Goal: Task Accomplishment & Management: Complete application form

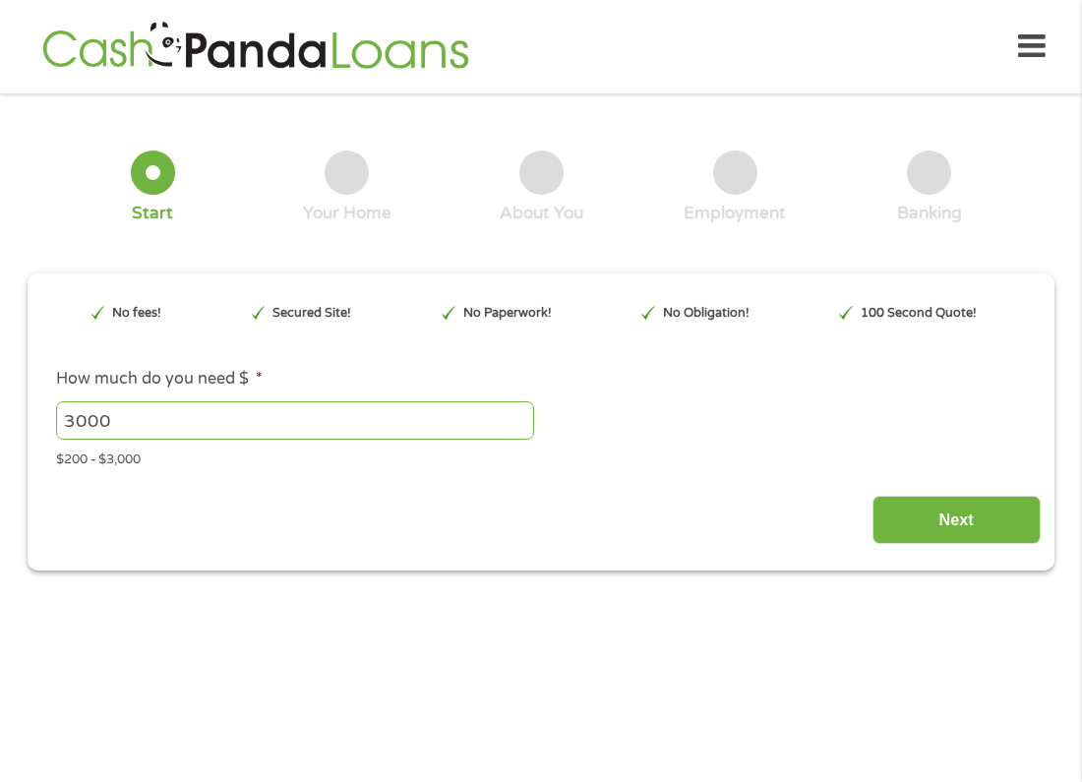
scroll to position [10, 0]
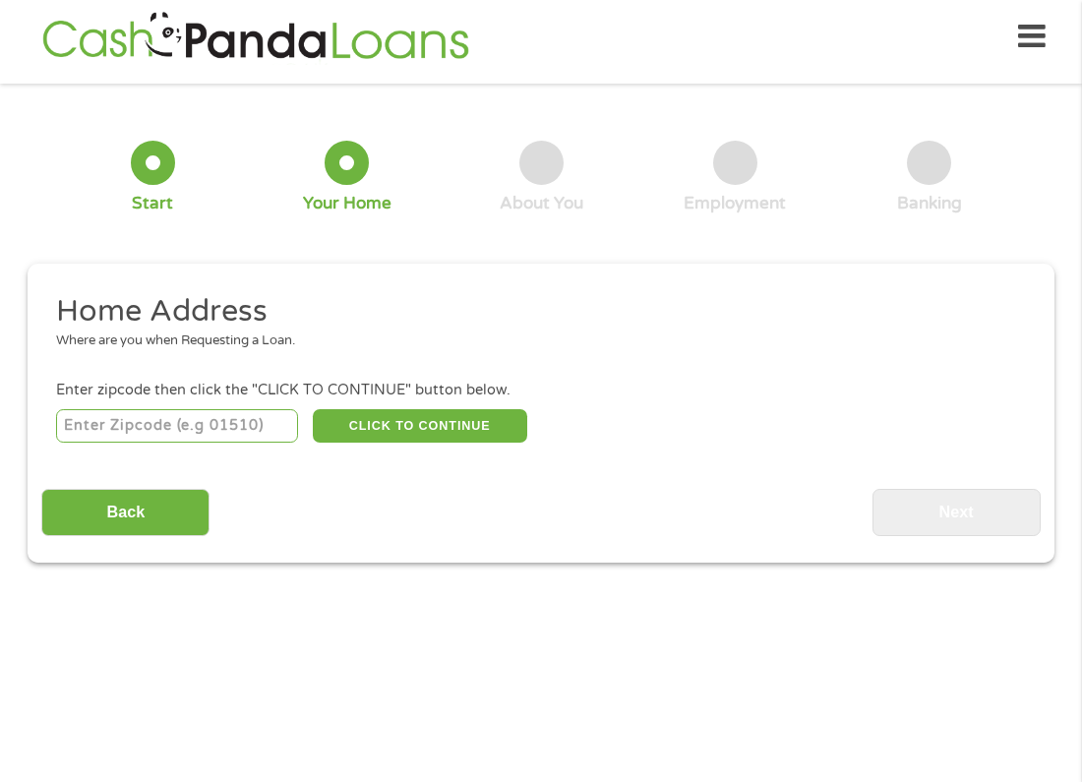
click at [131, 420] on input "number" at bounding box center [177, 425] width 243 height 33
type input "30755"
click at [414, 423] on button "CLICK TO CONTINUE" at bounding box center [420, 425] width 214 height 33
type input "30755"
type input "[GEOGRAPHIC_DATA]"
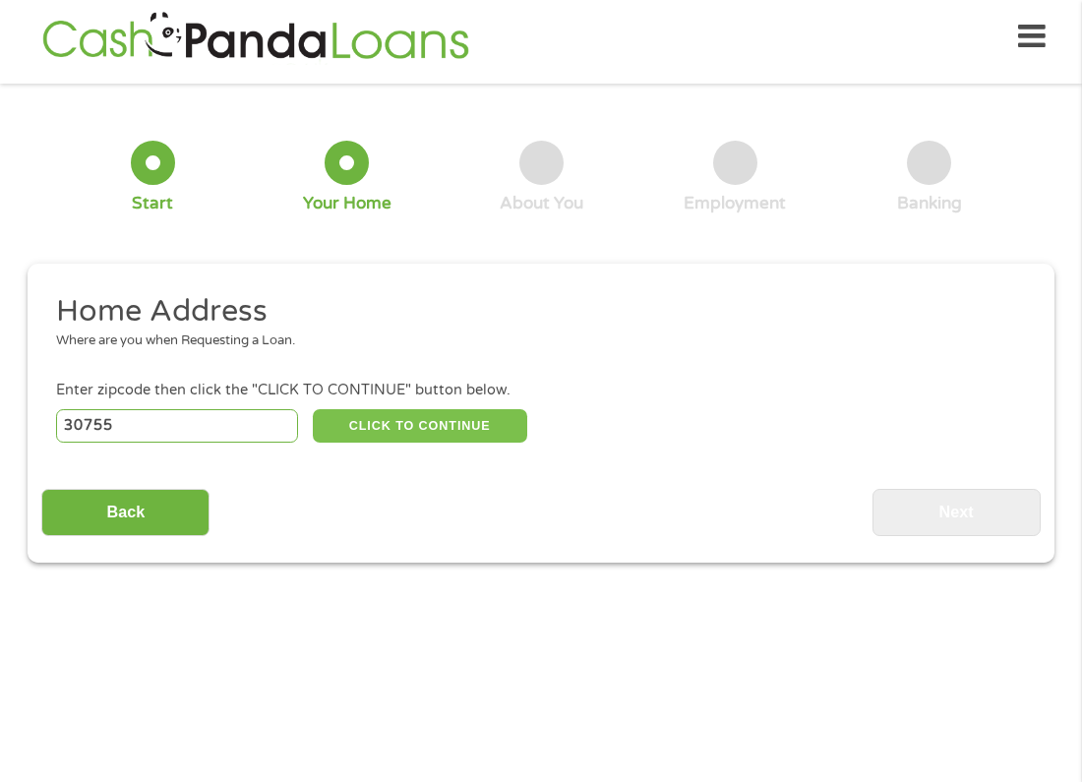
select select "[US_STATE]"
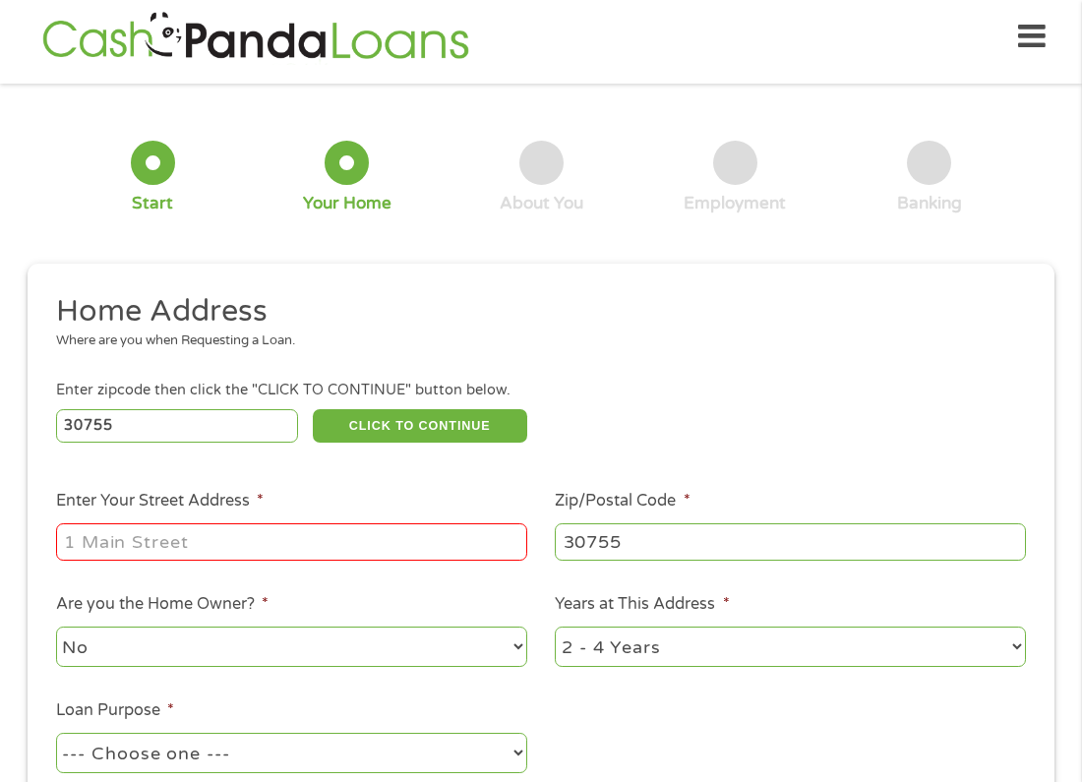
click at [224, 548] on input "Enter Your Street Address *" at bounding box center [291, 541] width 471 height 37
type input "136 cherry ln"
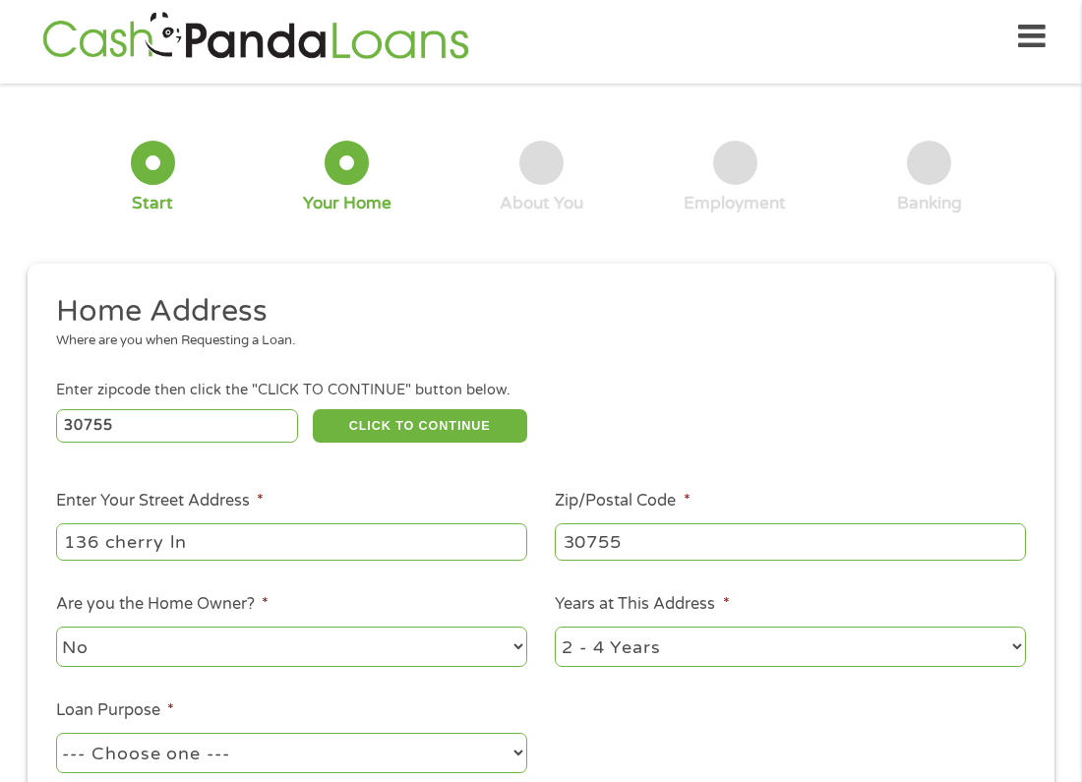
click at [202, 640] on select "No Yes" at bounding box center [291, 646] width 471 height 40
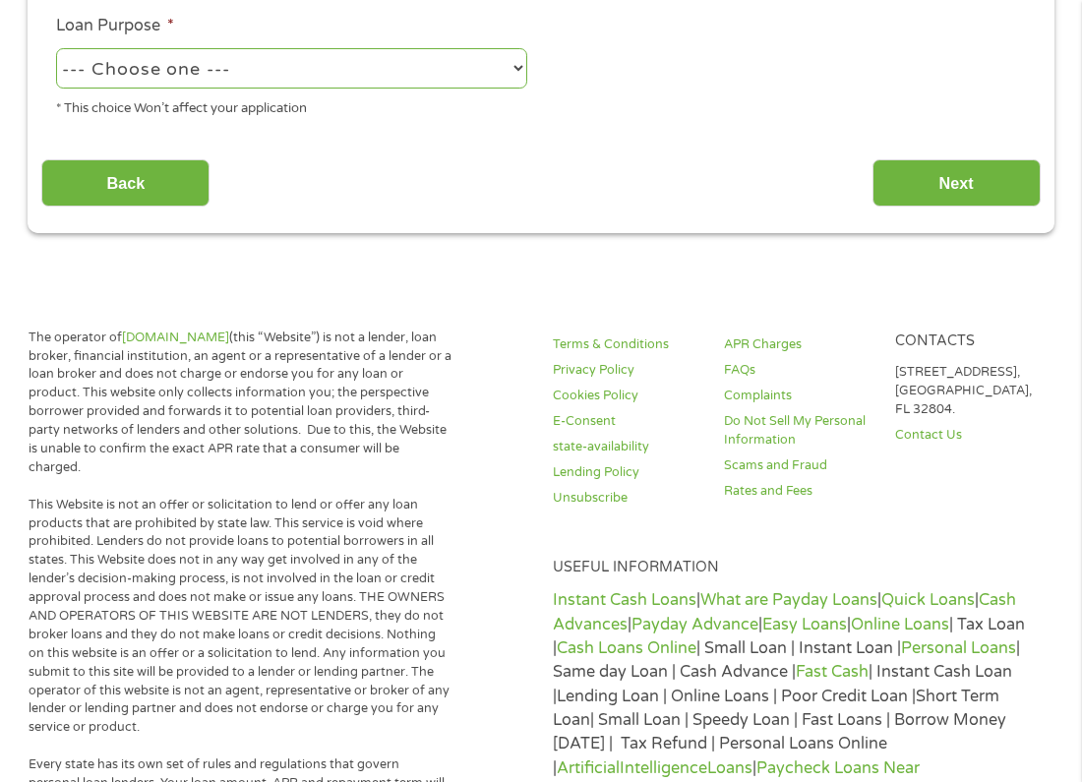
click at [304, 67] on select "--- Choose one --- Pay Bills Debt Consolidation Home Improvement Major Purchase…" at bounding box center [291, 68] width 471 height 40
select select "medicalexpenses"
click at [56, 48] on select "--- Choose one --- Pay Bills Debt Consolidation Home Improvement Major Purchase…" at bounding box center [291, 68] width 471 height 40
click at [960, 178] on input "Next" at bounding box center [956, 183] width 168 height 48
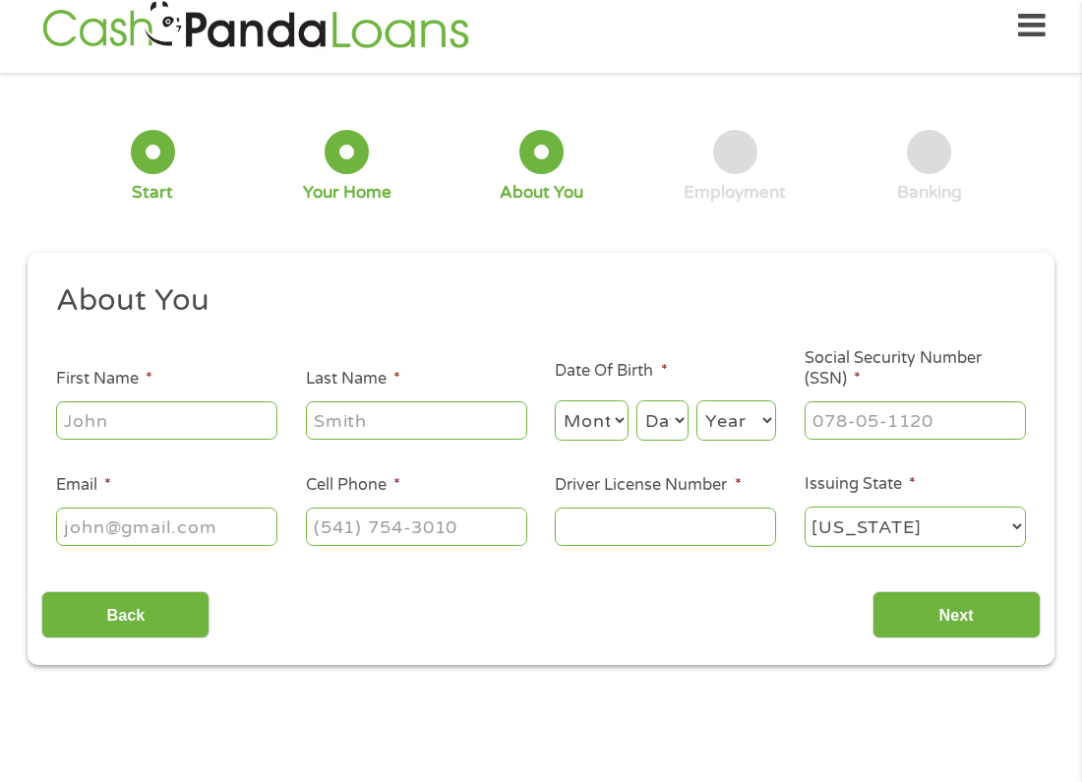
scroll to position [10, 0]
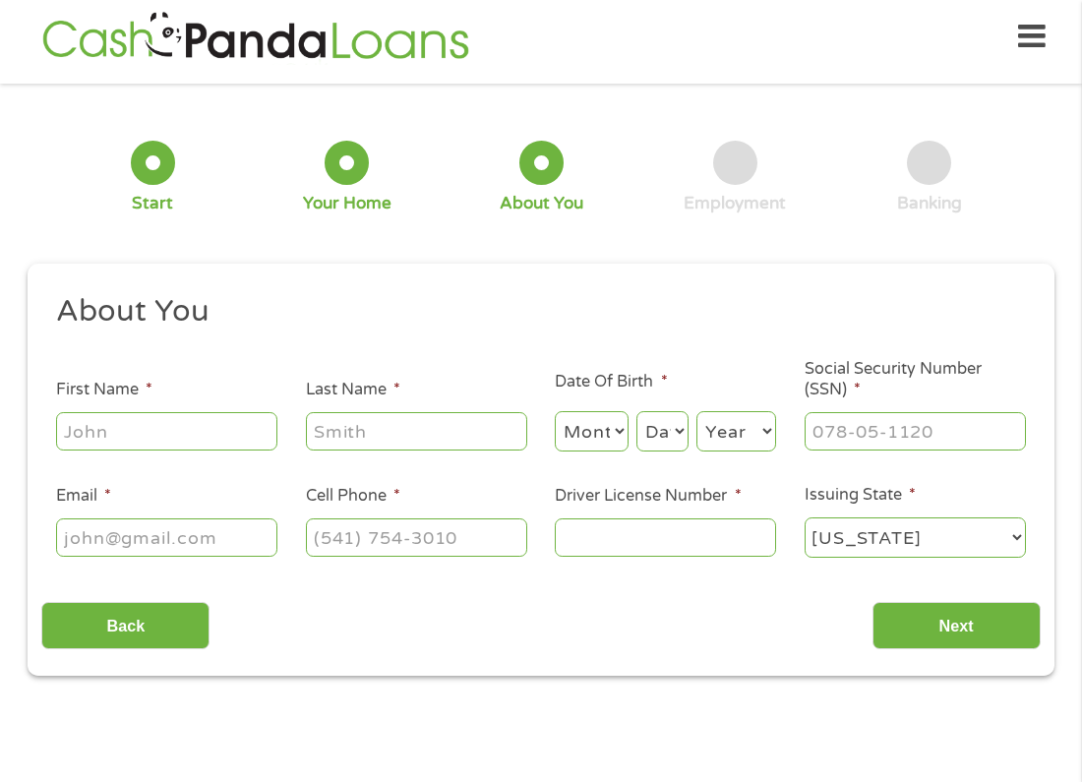
click at [183, 444] on input "First Name *" at bounding box center [166, 430] width 221 height 37
type input "[PERSON_NAME]"
type input "white"
type input "[EMAIL_ADDRESS][DOMAIN_NAME]"
type input "[PHONE_NUMBER]"
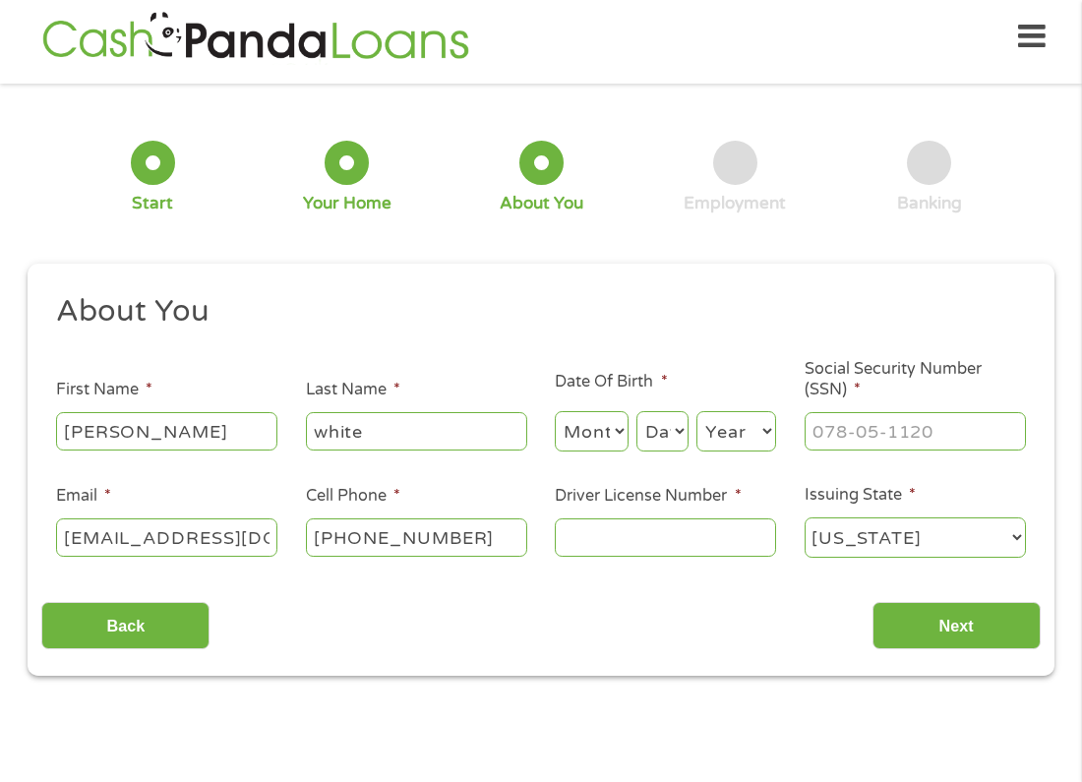
click at [591, 419] on select "Month 1 2 3 4 5 6 7 8 9 10 11 12" at bounding box center [592, 431] width 74 height 40
select select "9"
click at [555, 411] on select "Month 1 2 3 4 5 6 7 8 9 10 11 12" at bounding box center [592, 431] width 74 height 40
click at [670, 436] on select "Day 1 2 3 4 5 6 7 8 9 10 11 12 13 14 15 16 17 18 19 20 21 22 23 24 25 26 27 28 …" at bounding box center [662, 431] width 52 height 40
select select "8"
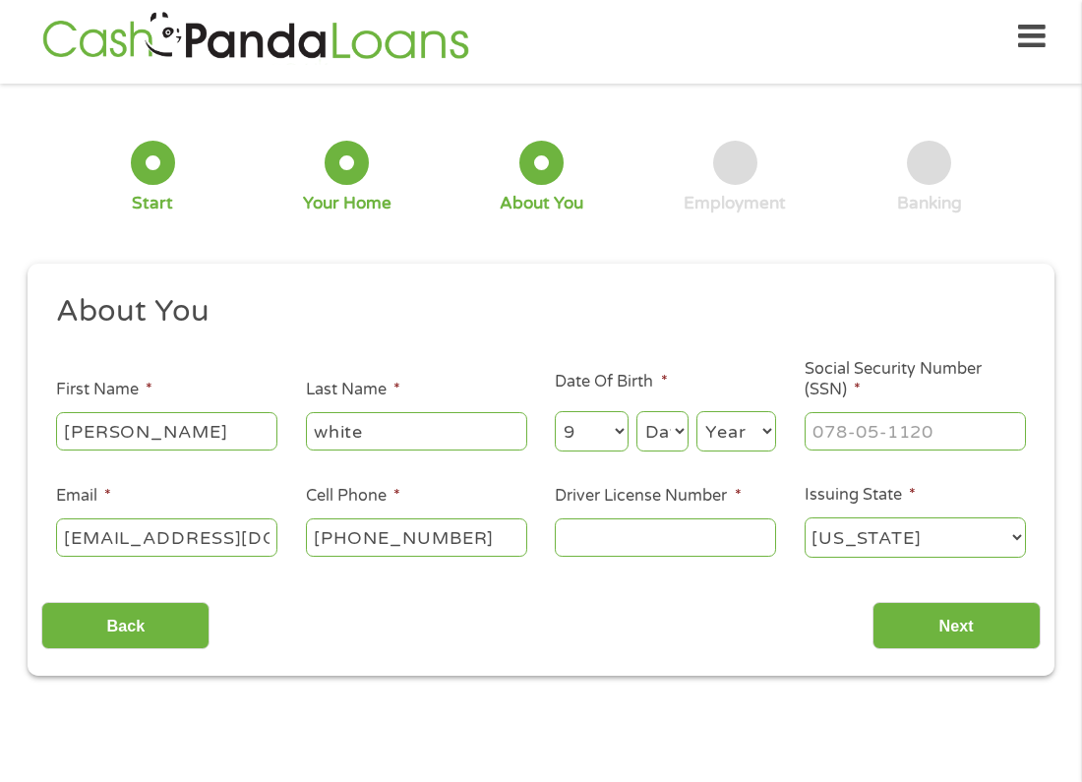
click at [636, 411] on select "Day 1 2 3 4 5 6 7 8 9 10 11 12 13 14 15 16 17 18 19 20 21 22 23 24 25 26 27 28 …" at bounding box center [662, 431] width 52 height 40
click at [749, 436] on select "Year [DATE] 2006 2005 2004 2003 2002 2001 2000 1999 1998 1997 1996 1995 1994 19…" at bounding box center [736, 431] width 80 height 40
select select "1971"
click at [696, 411] on select "Year [DATE] 2006 2005 2004 2003 2002 2001 2000 1999 1998 1997 1996 1995 1994 19…" at bounding box center [736, 431] width 80 height 40
click at [590, 536] on input "Driver License Number *" at bounding box center [665, 536] width 221 height 37
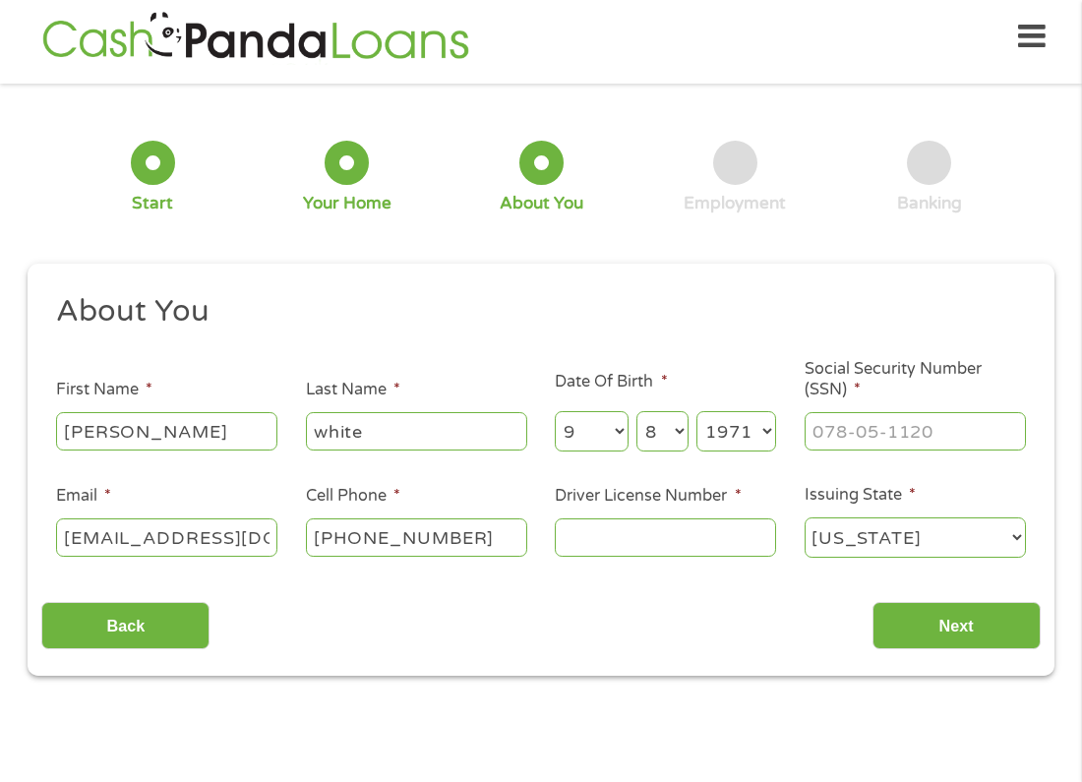
click at [590, 536] on input "Driver License Number *" at bounding box center [665, 536] width 221 height 37
type input "055818412"
click at [976, 616] on input "Next" at bounding box center [956, 626] width 168 height 48
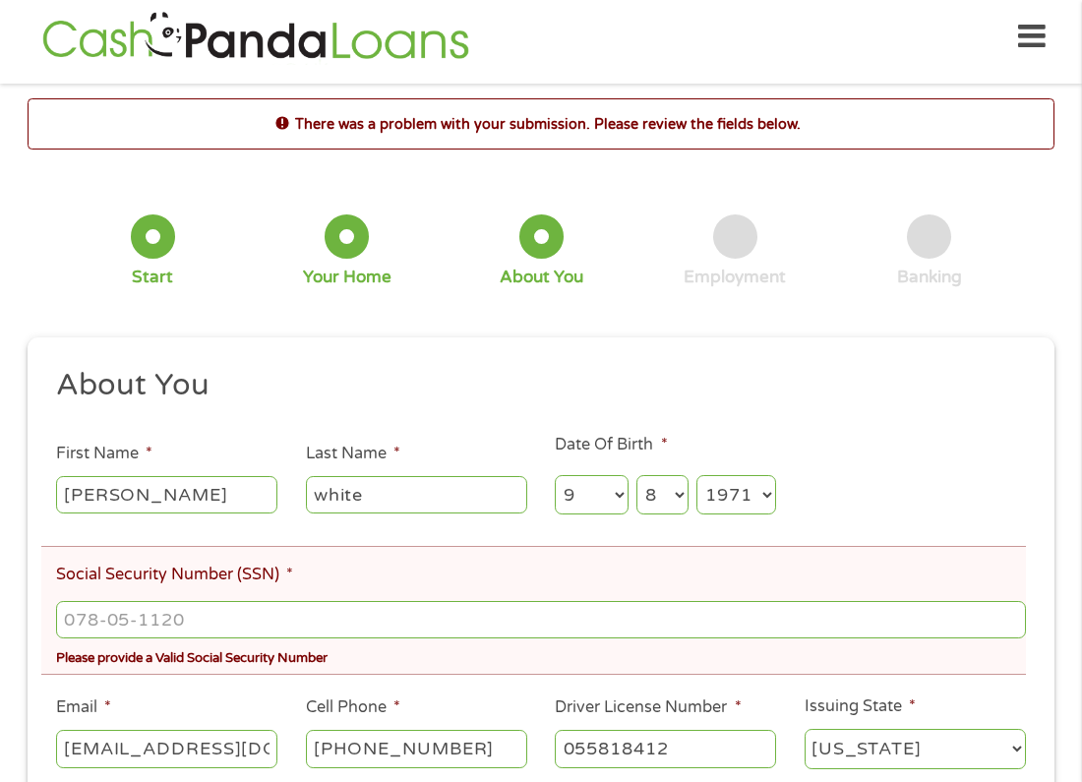
scroll to position [8, 8]
click at [162, 628] on input "___-__-____" at bounding box center [541, 619] width 970 height 37
type input "252-55-3948"
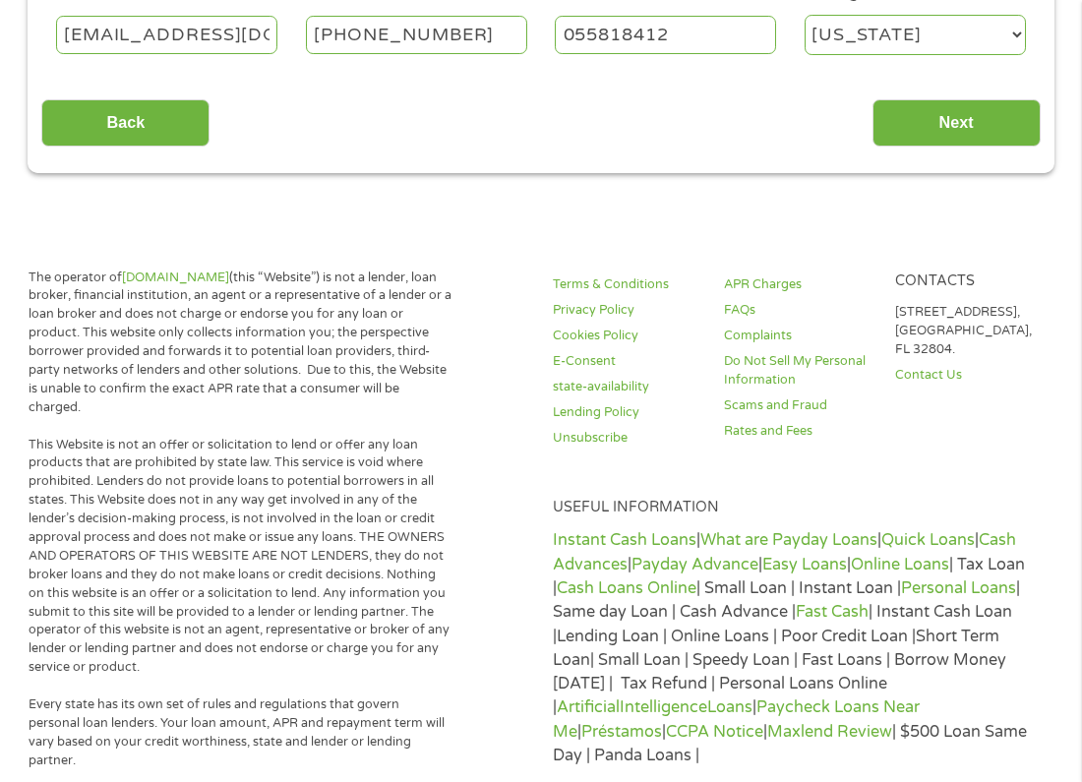
scroll to position [694, 0]
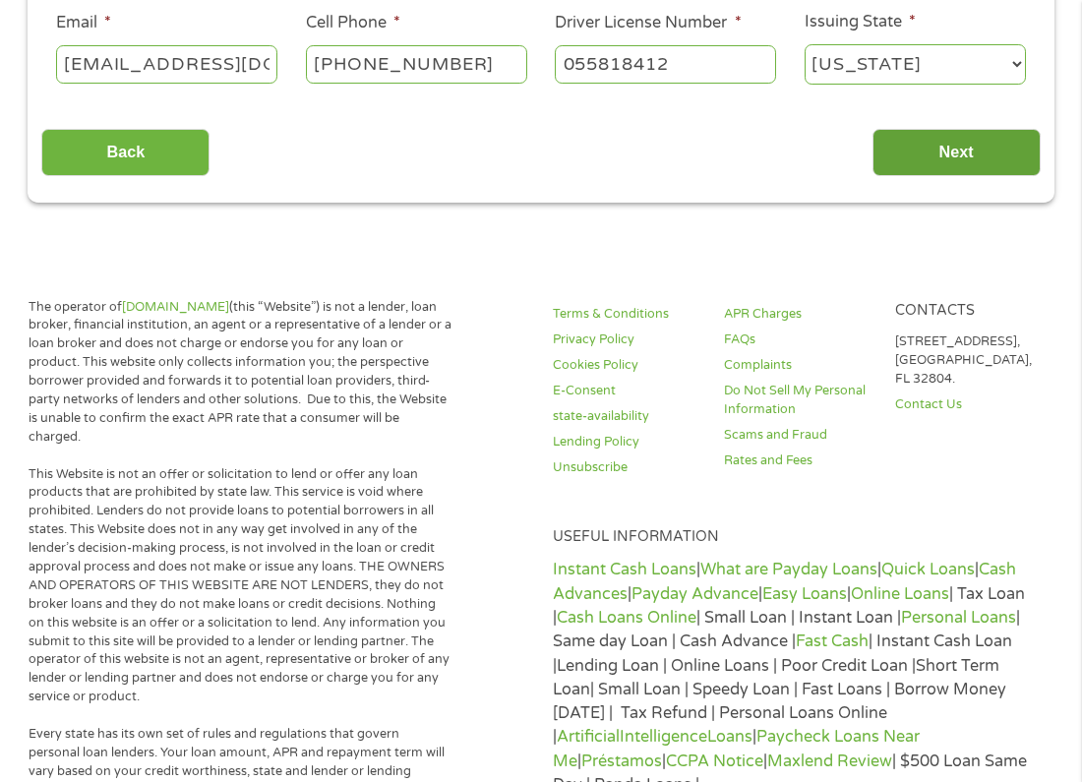
click at [938, 144] on input "Next" at bounding box center [956, 153] width 168 height 48
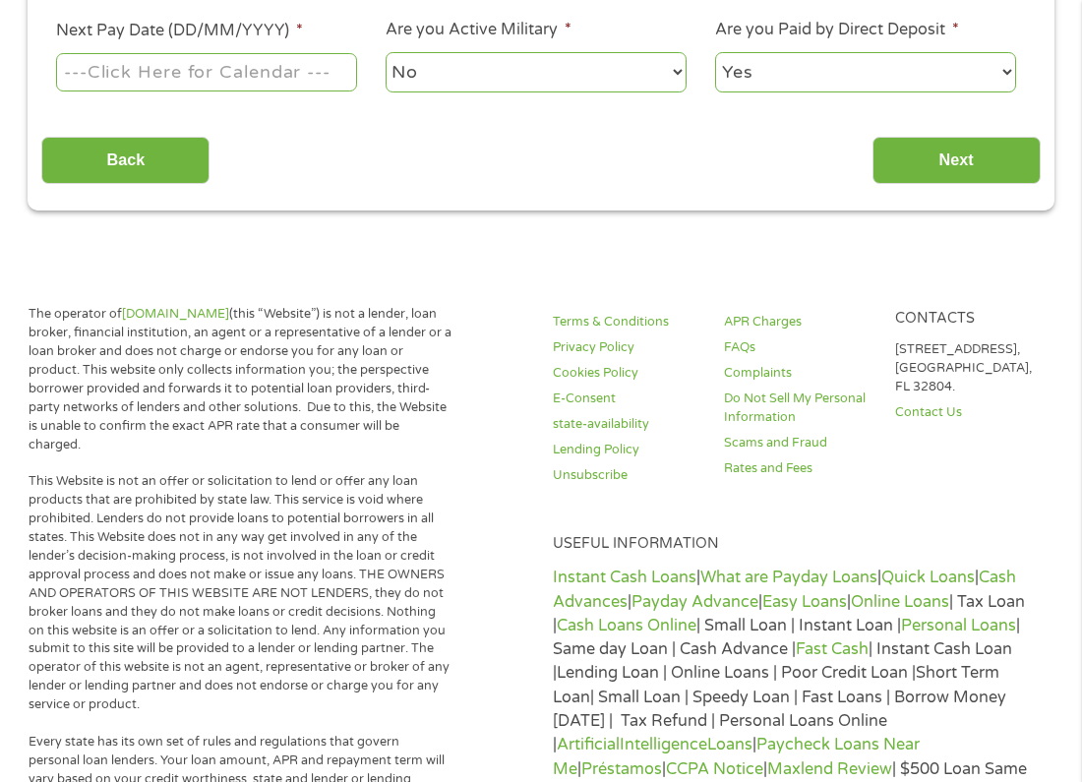
scroll to position [8, 8]
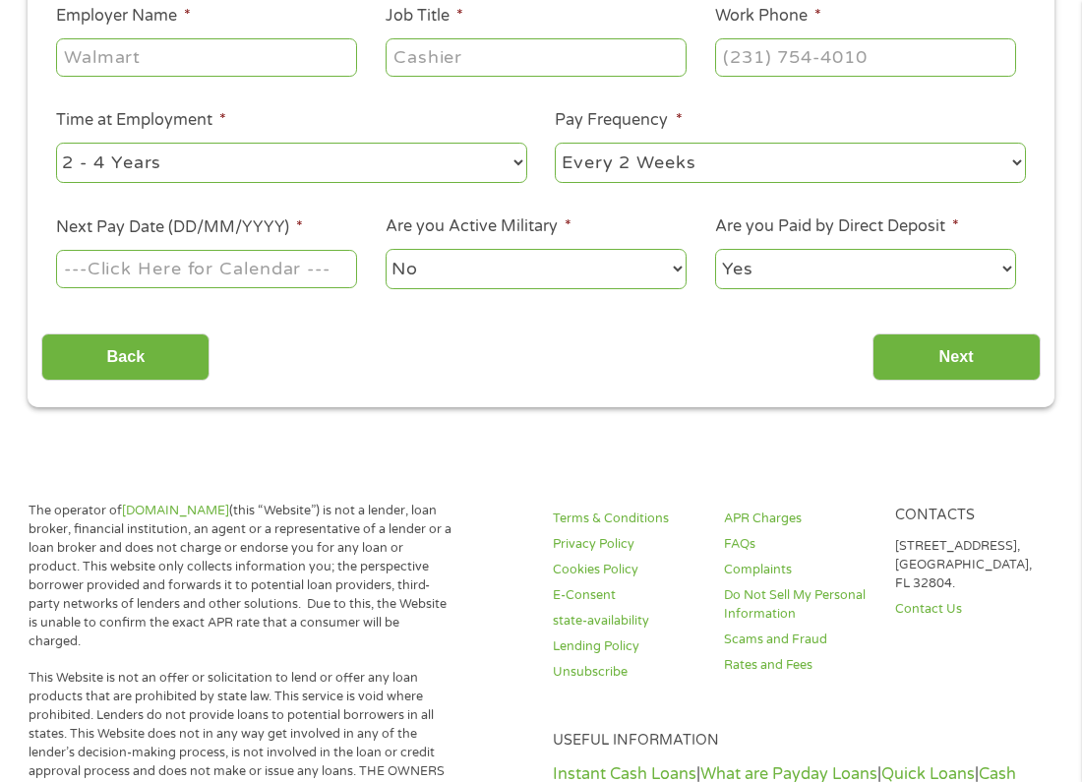
click at [949, 160] on div "Your Employment Your Income Source * --- Choose one --- Employment [DEMOGRAPHIC…" at bounding box center [540, 92] width 998 height 576
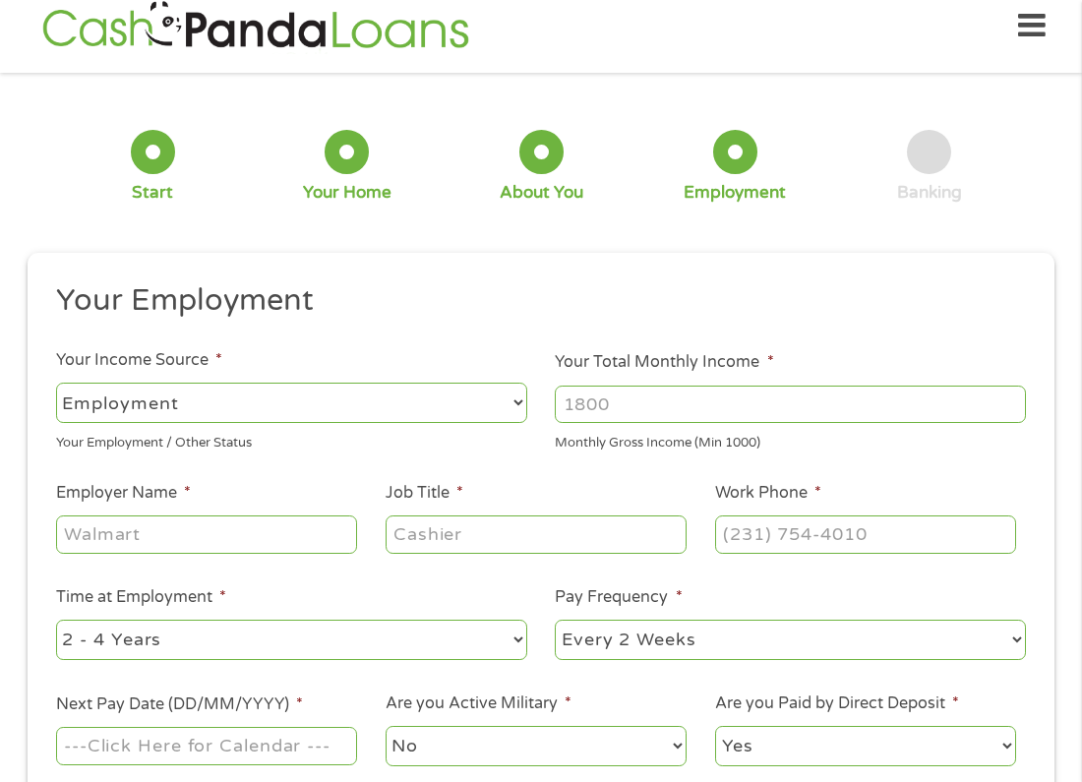
scroll to position [10, 0]
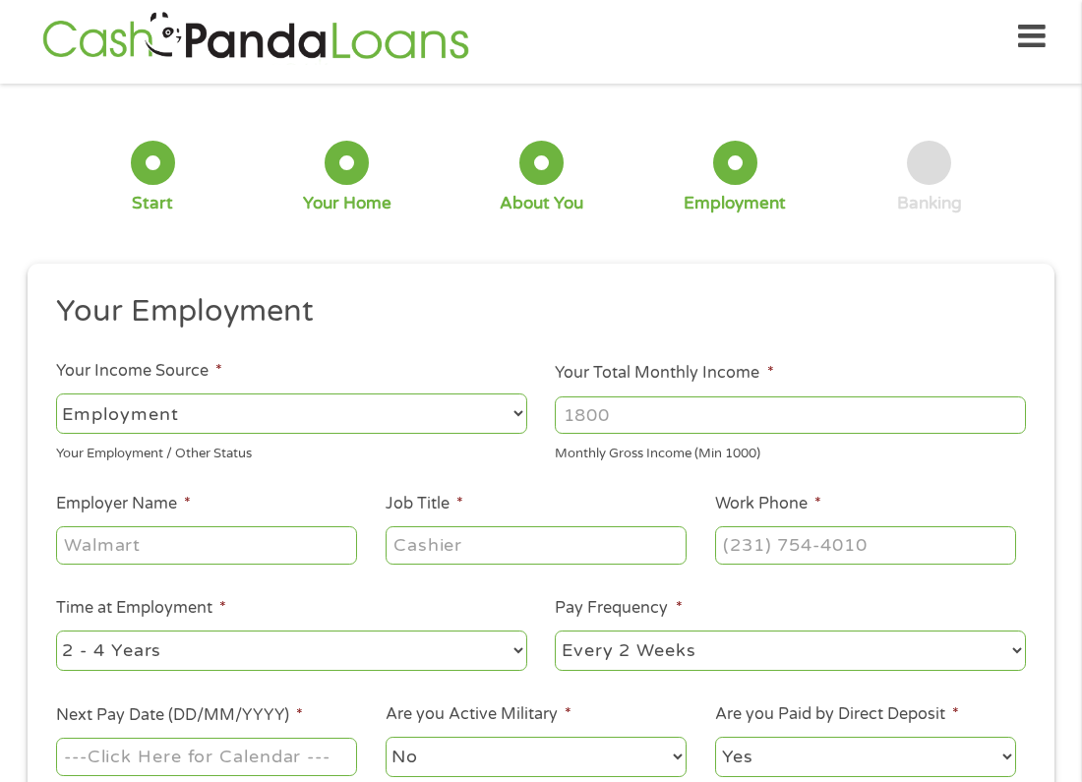
click at [591, 421] on input "Your Total Monthly Income *" at bounding box center [790, 414] width 471 height 37
type input "2600"
click at [193, 549] on input "Employer Name *" at bounding box center [206, 544] width 301 height 37
type input "concentrix"
click at [422, 543] on input "Job Title *" at bounding box center [535, 544] width 301 height 37
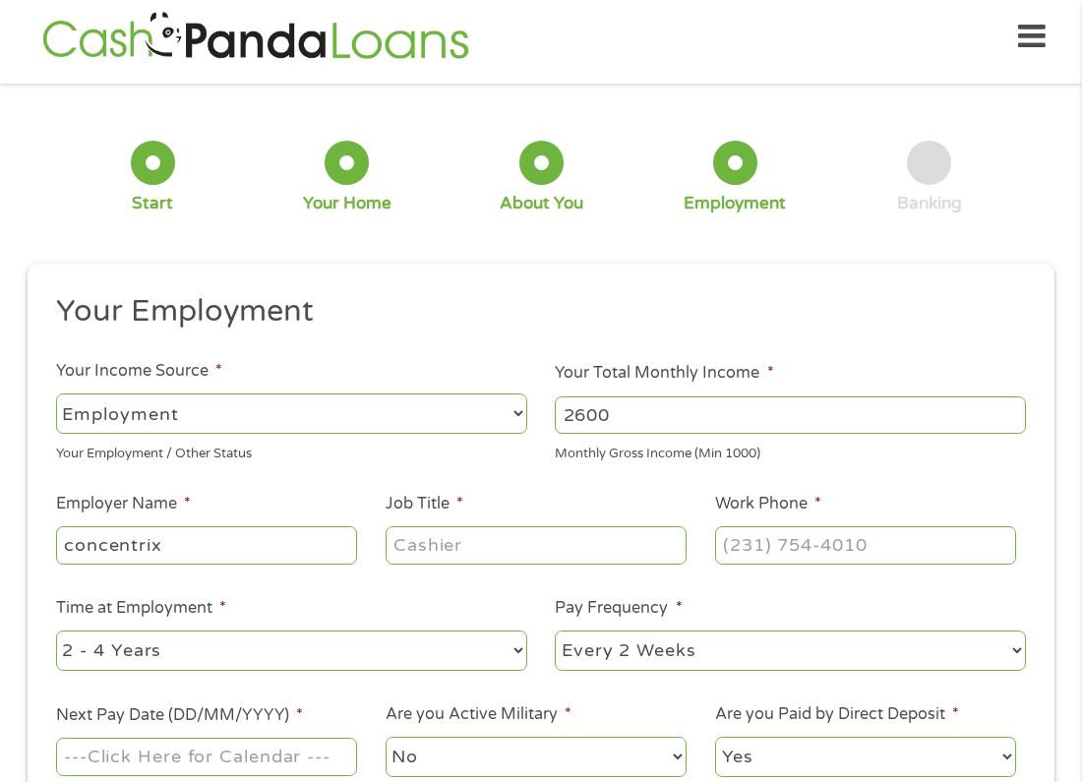
click at [410, 544] on input "Job Title *" at bounding box center [535, 544] width 301 height 37
type input "sales advisor"
type input "(___) ___-____"
click at [779, 551] on input "(___) ___-____" at bounding box center [865, 544] width 301 height 37
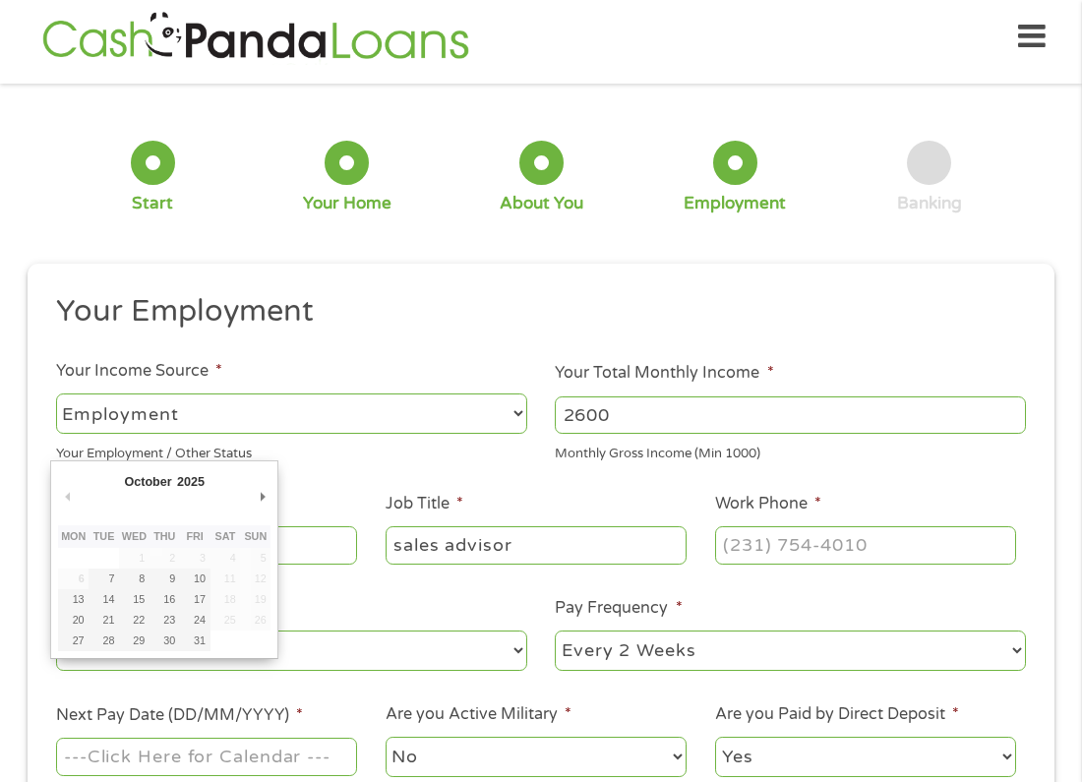
click at [122, 756] on input "Next Pay Date (DD/MM/YYYY) *" at bounding box center [206, 755] width 301 height 37
type input "[DATE]"
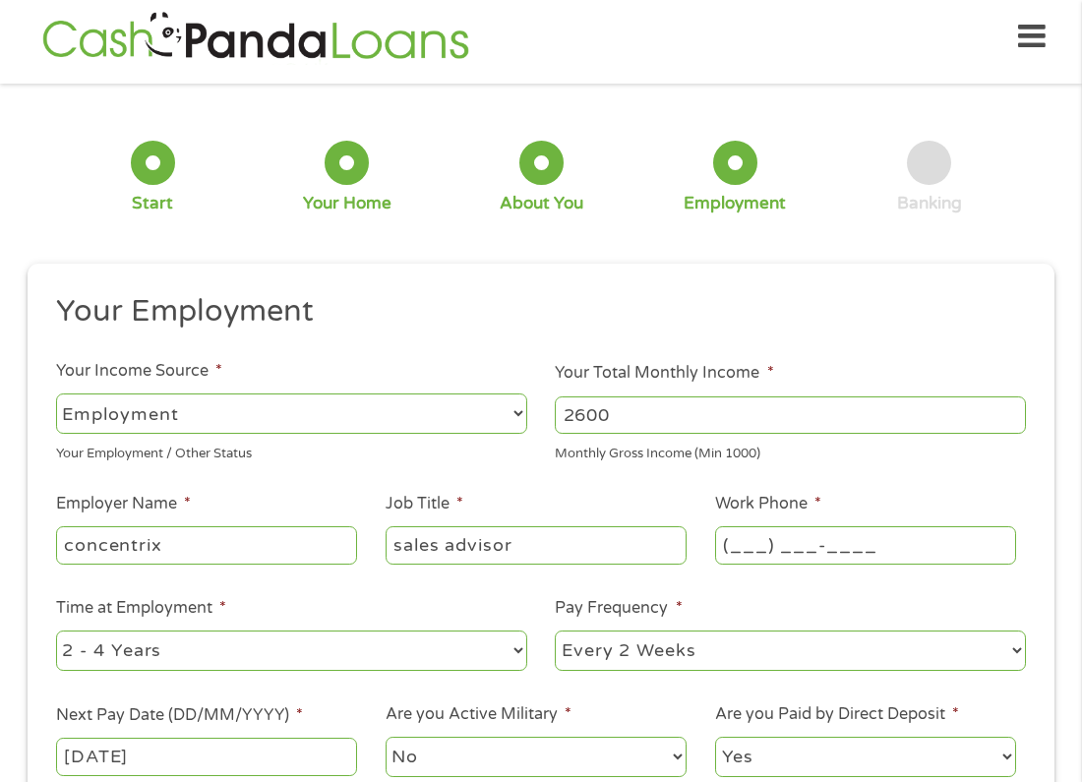
click at [745, 549] on input "(___) ___-____" at bounding box center [865, 544] width 301 height 37
type input "(_8_) ___-____"
type input "(___) ___-____"
type input "(800) 747-05__"
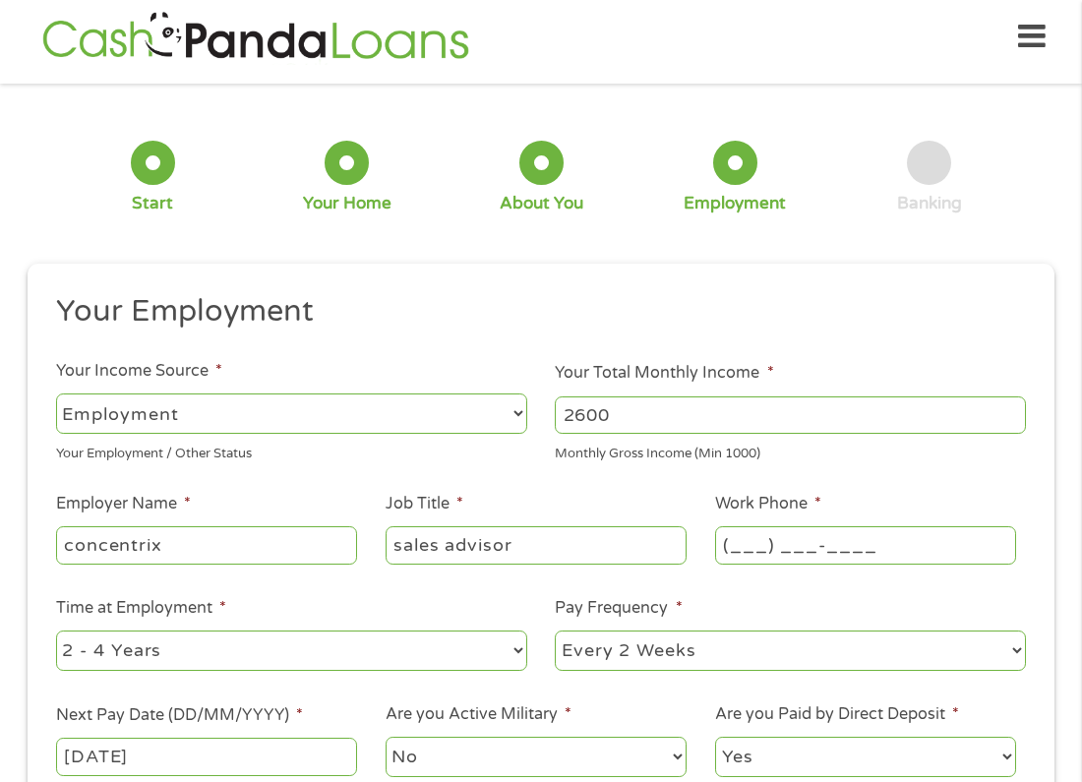
click at [727, 528] on input "(___) ___-____" at bounding box center [865, 544] width 301 height 37
type input "[PHONE_NUMBER]"
click at [765, 543] on input "[PHONE_NUMBER]" at bounding box center [865, 544] width 301 height 37
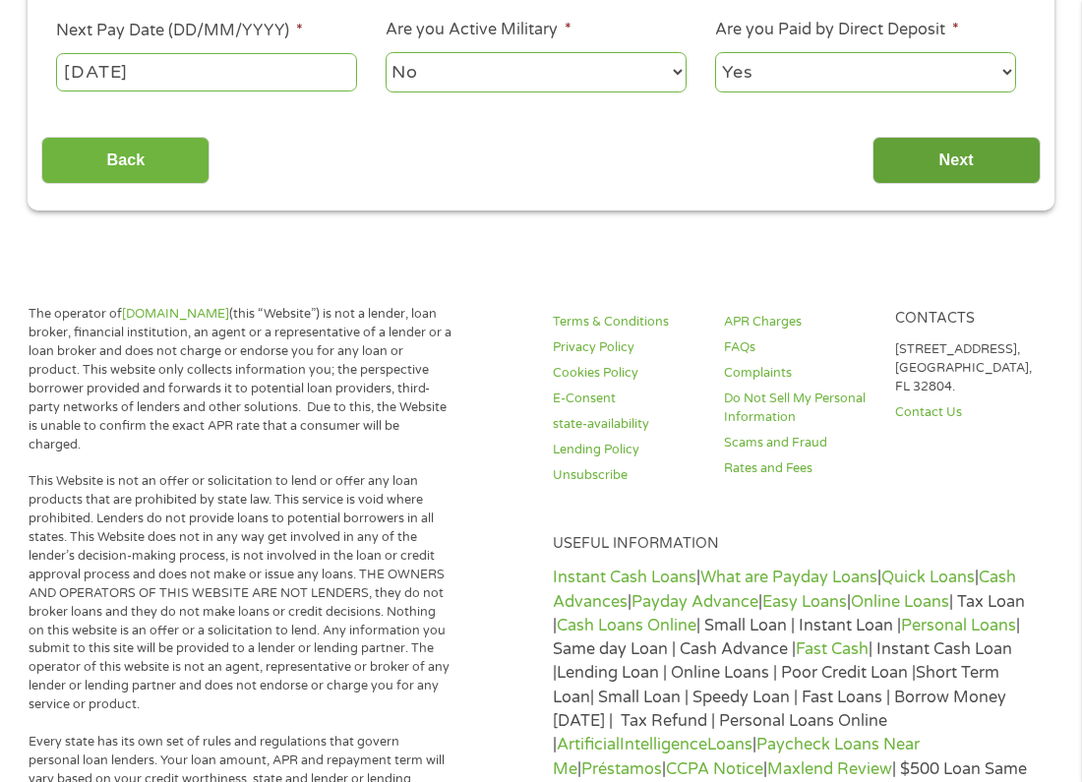
click at [938, 157] on input "Next" at bounding box center [956, 161] width 168 height 48
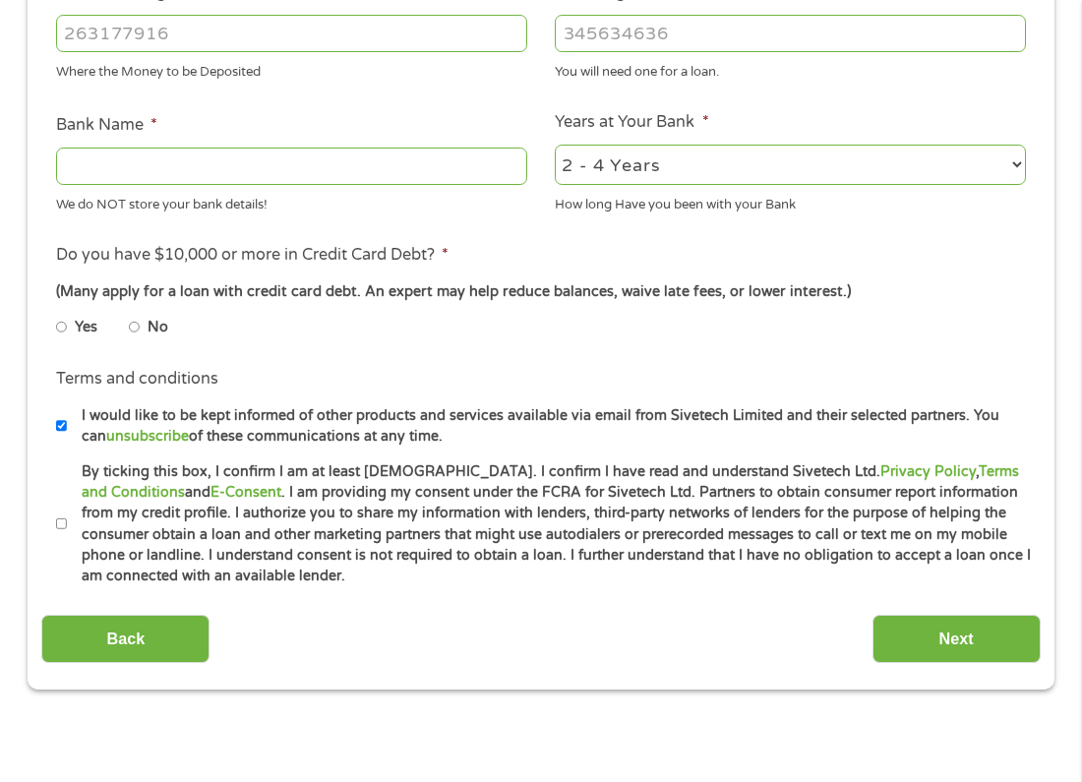
click at [178, 39] on input "ABA / Routing number *" at bounding box center [291, 33] width 471 height 37
click at [182, 38] on input "ABA / Routing number *" at bounding box center [291, 33] width 471 height 37
click at [249, 168] on input "Bank Name *" at bounding box center [291, 165] width 471 height 37
type input "chime"
click at [134, 323] on input "No" at bounding box center [135, 327] width 12 height 31
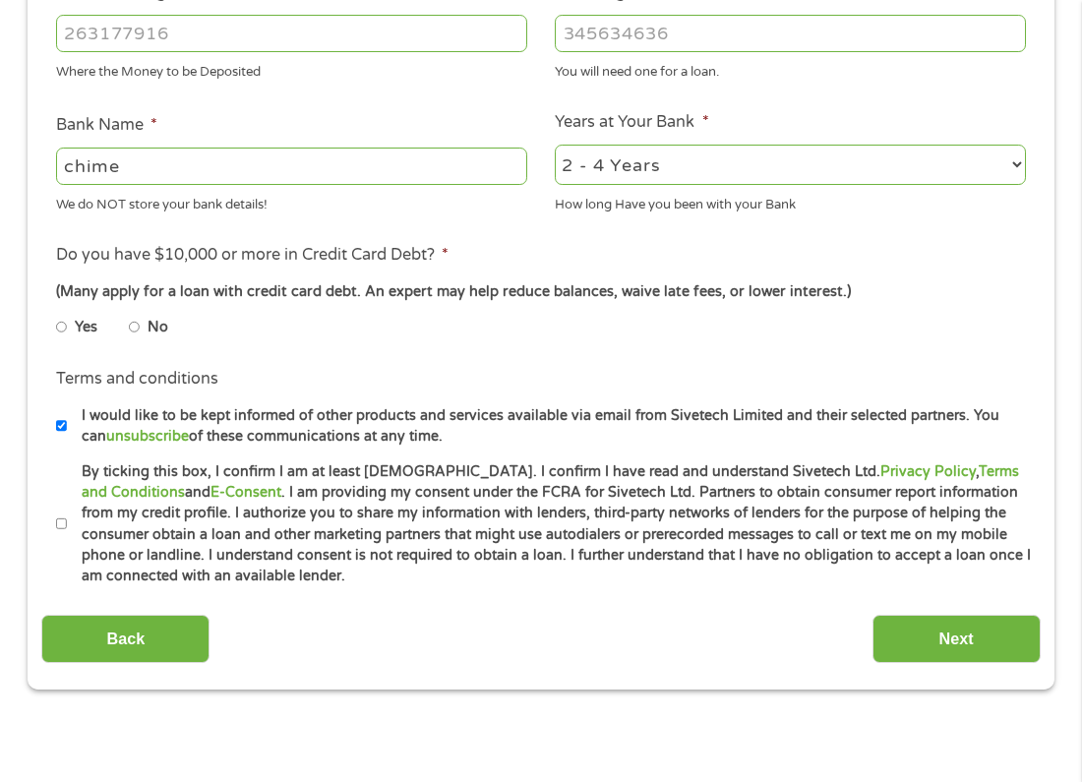
radio input "true"
click at [63, 513] on input "By ticking this box, I confirm I am at least [DEMOGRAPHIC_DATA]. I confirm I ha…" at bounding box center [62, 523] width 12 height 31
checkbox input "true"
click at [166, 35] on input "ABA / Routing number *" at bounding box center [291, 33] width 471 height 37
click at [93, 40] on input "ABA / Routing number *" at bounding box center [291, 33] width 471 height 37
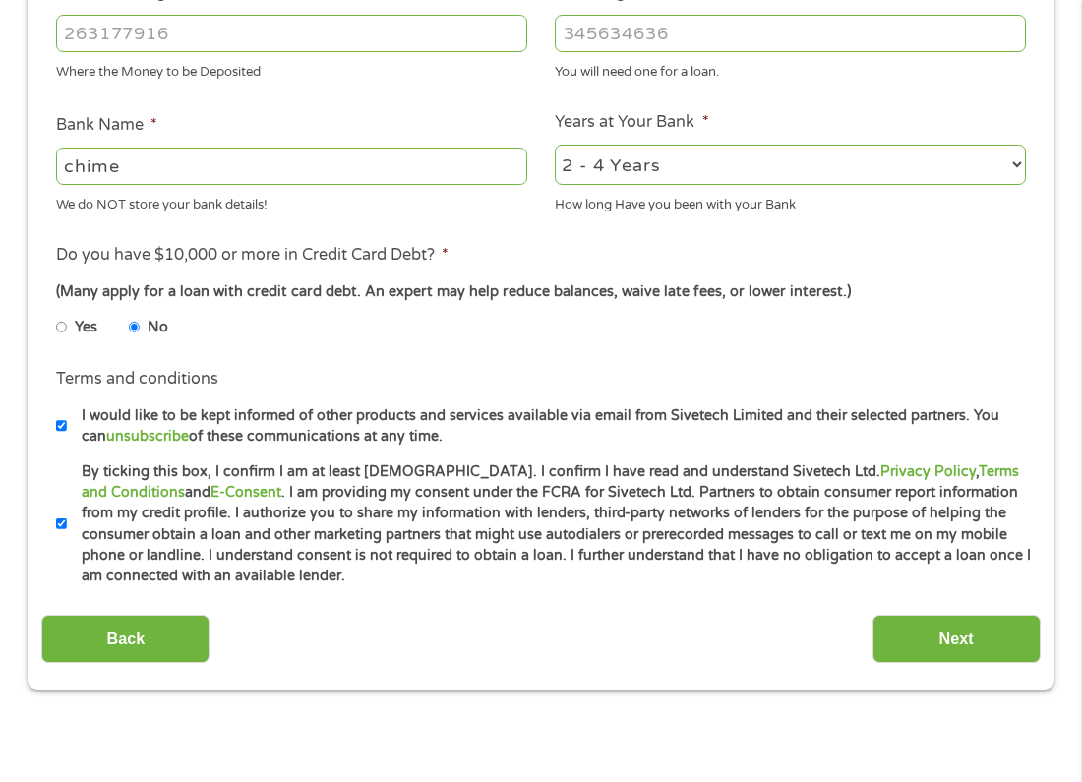
click at [104, 27] on input "ABA / Routing number *" at bounding box center [291, 33] width 471 height 37
click at [236, 33] on input "103100" at bounding box center [291, 33] width 471 height 37
type input "103100195"
type input "CENTRAL NATIONAL BANK TRUST"
type input "103100195"
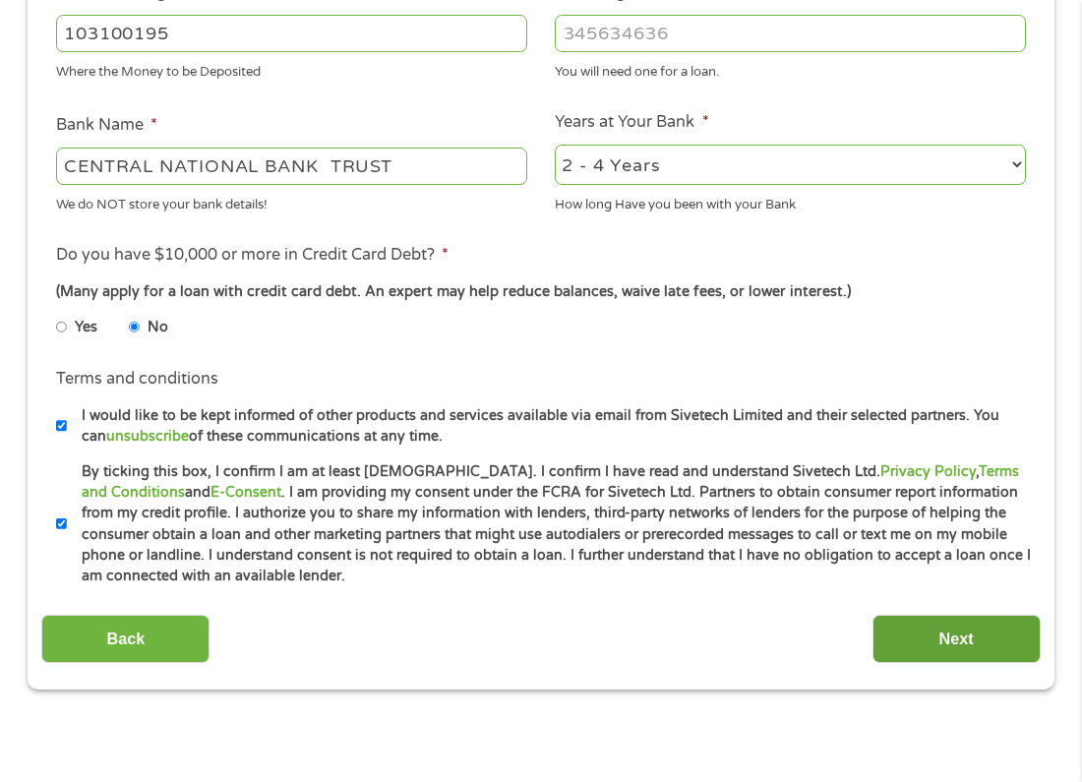
type input "[CREDIT_CARD_NUMBER]"
click at [912, 633] on input "Next" at bounding box center [956, 639] width 168 height 48
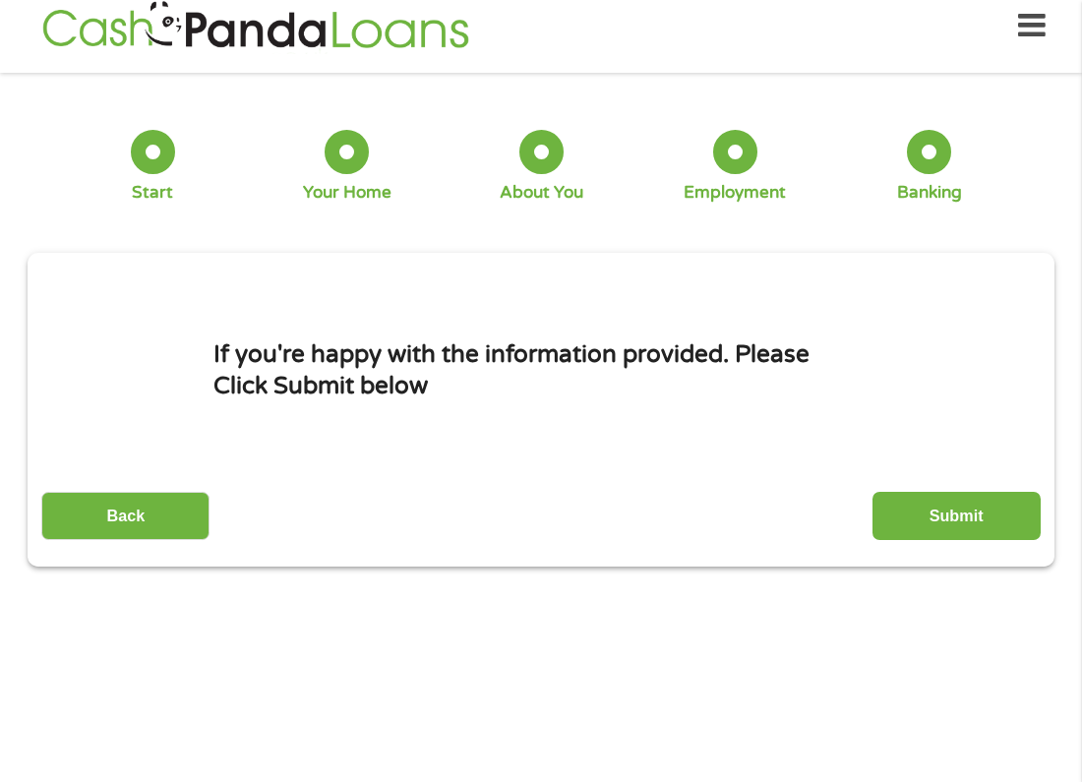
scroll to position [10, 0]
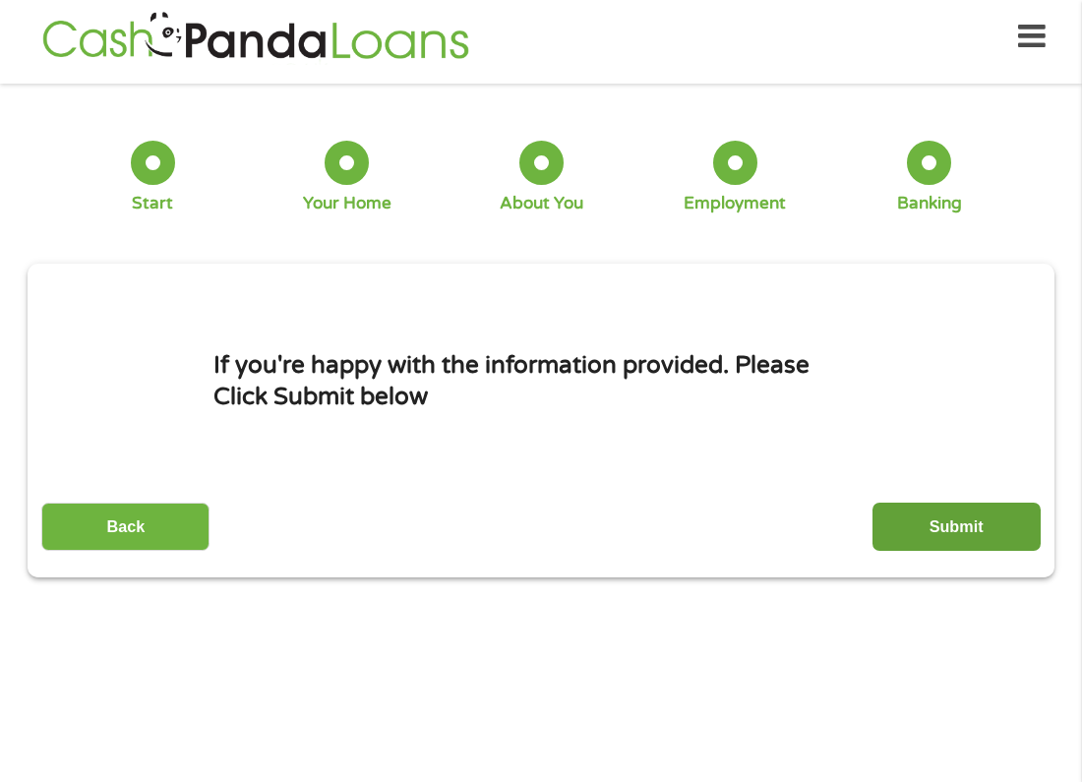
click at [972, 516] on input "Submit" at bounding box center [956, 526] width 168 height 48
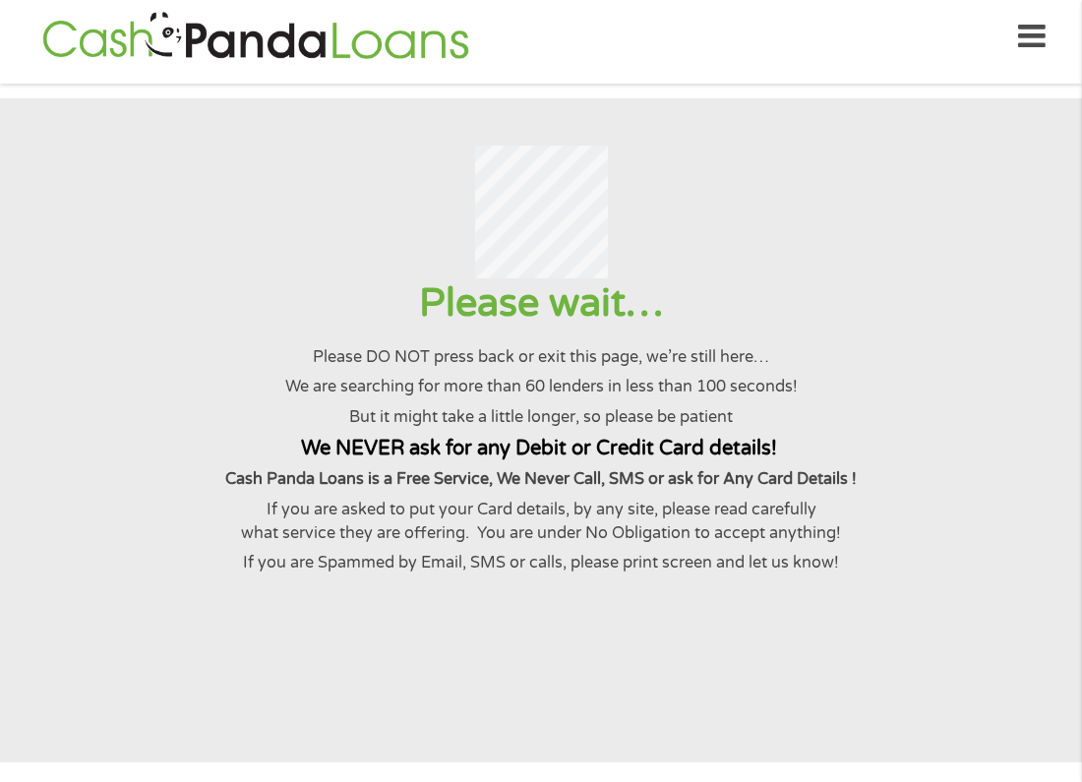
scroll to position [0, 0]
